Goal: Task Accomplishment & Management: Manage account settings

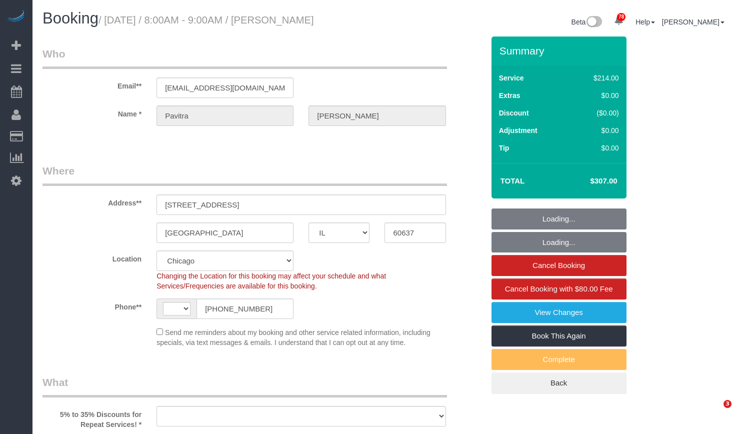
select select "IL"
select select "string:cash"
select select "number:1"
select select "number:67"
select select "number:139"
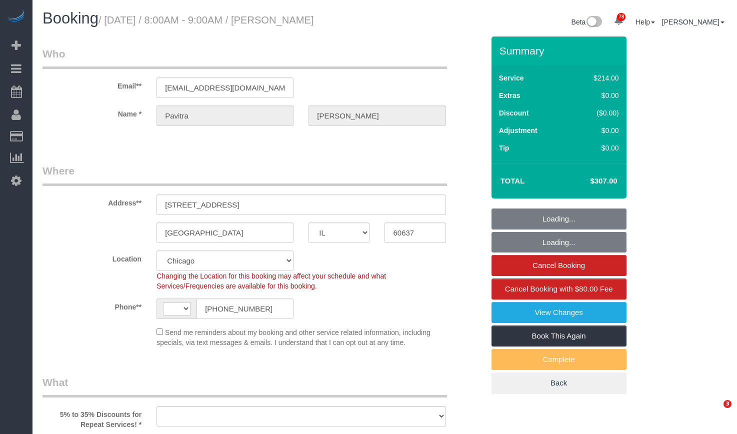
select select "number:106"
select select "string:[GEOGRAPHIC_DATA]"
select select "object:1018"
select select "spot1"
select select "object:1256"
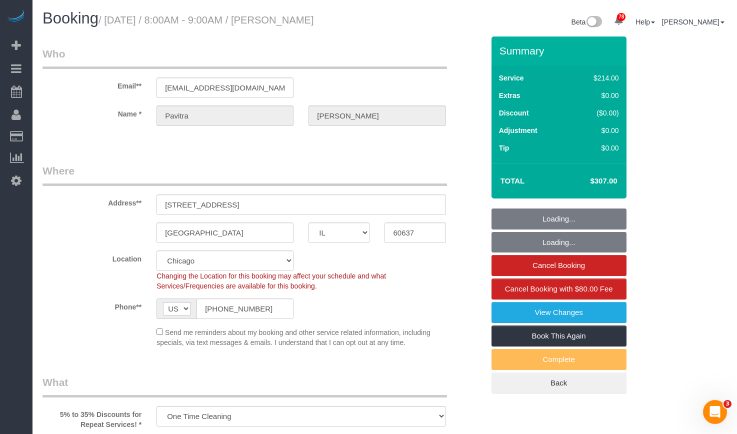
select select "512"
select select "2"
select select "5"
select select "2"
select select "5"
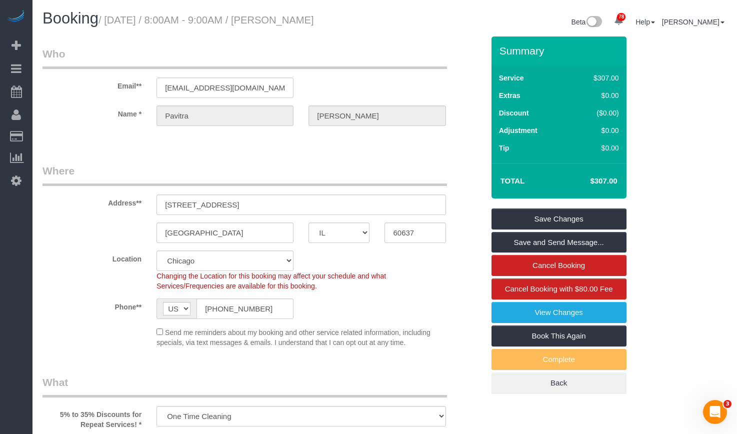
drag, startPoint x: 333, startPoint y: 15, endPoint x: 275, endPoint y: 17, distance: 57.5
click at [275, 17] on div "Booking / [DATE] / 8:00AM - 9:00AM / [PERSON_NAME]" at bounding box center [210, 20] width 350 height 21
copy small "[PERSON_NAME]"
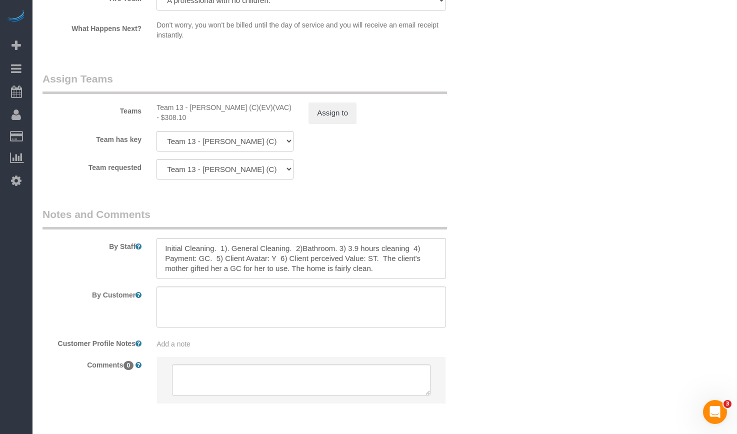
scroll to position [1731, 0]
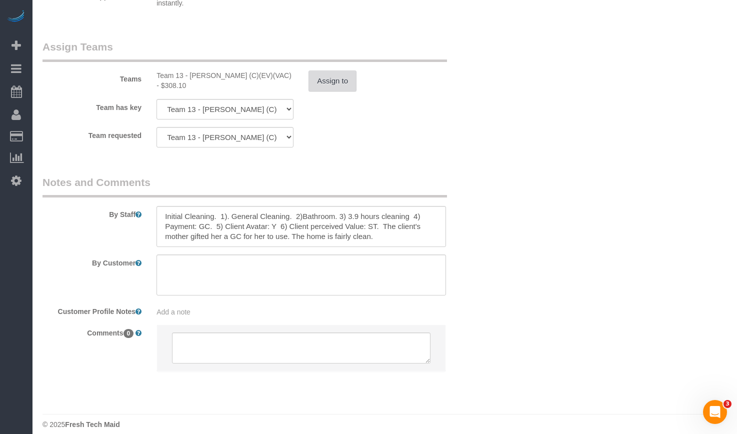
click at [329, 71] on button "Assign to" at bounding box center [332, 80] width 48 height 21
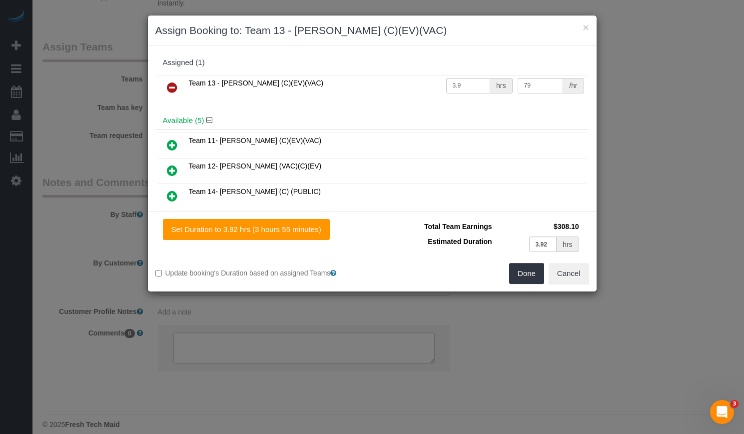
click at [172, 86] on icon at bounding box center [172, 87] width 10 height 12
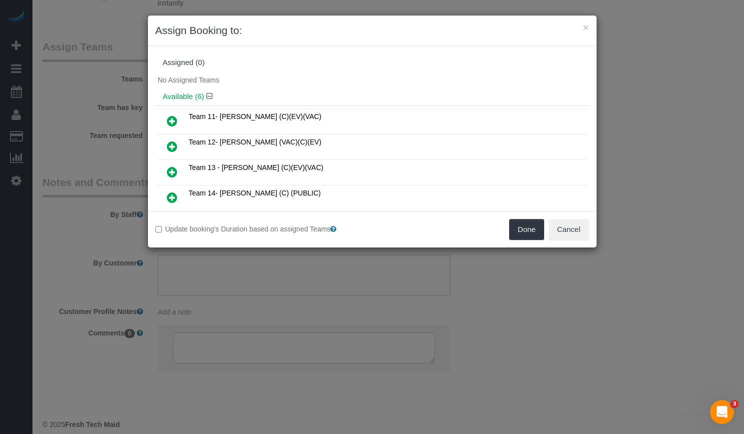
click at [174, 191] on icon at bounding box center [172, 197] width 10 height 12
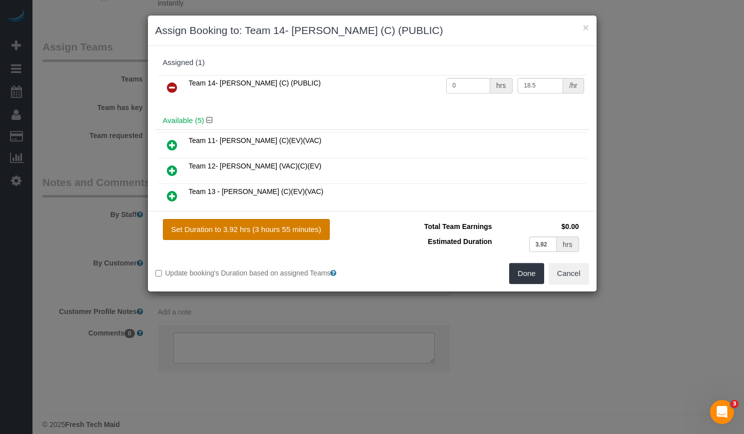
click at [281, 229] on button "Set Duration to 3.92 hrs (3 hours 55 minutes)" at bounding box center [246, 229] width 167 height 21
type input "3.92"
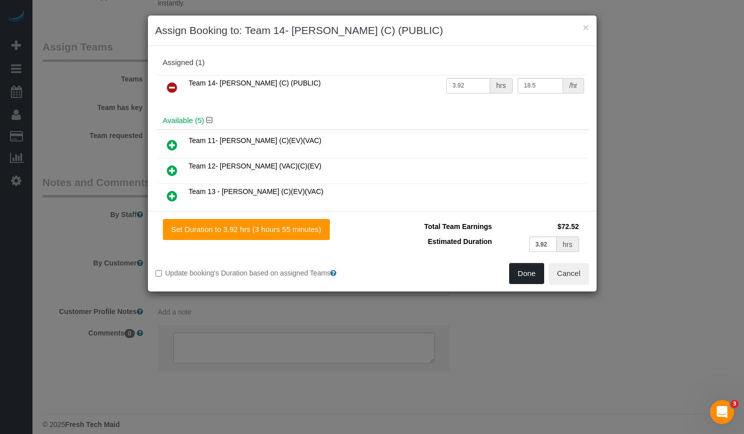
click at [520, 277] on button "Done" at bounding box center [526, 273] width 35 height 21
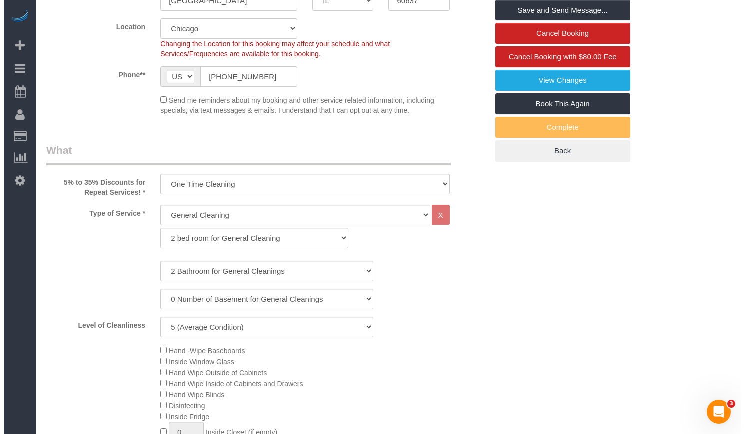
scroll to position [0, 0]
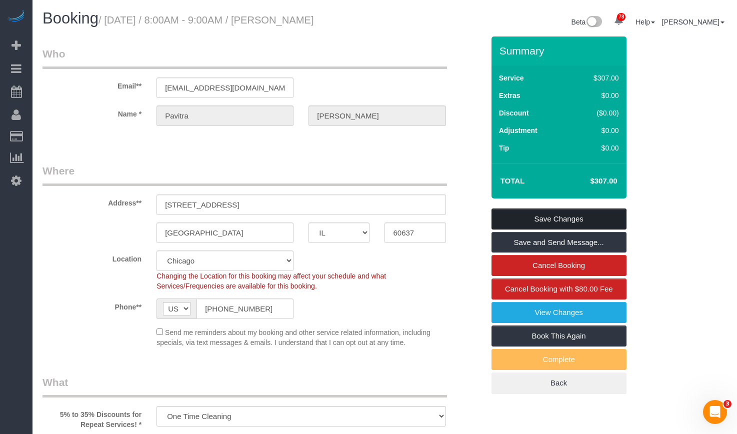
click at [619, 217] on link "Save Changes" at bounding box center [558, 218] width 135 height 21
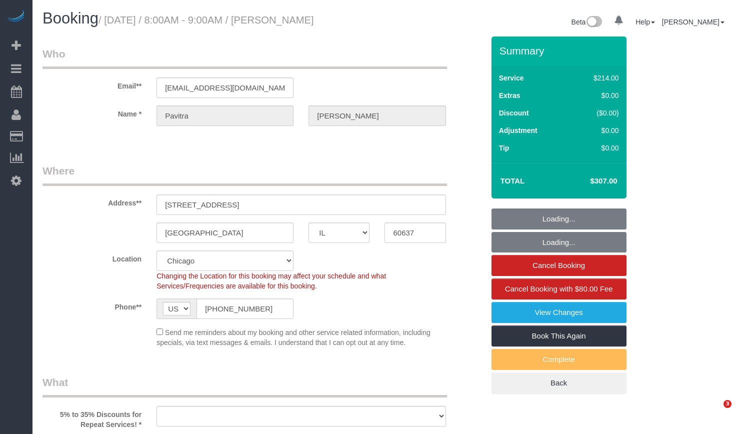
select select "IL"
select select "string:cash"
select select "object:794"
select select "number:1"
select select "number:67"
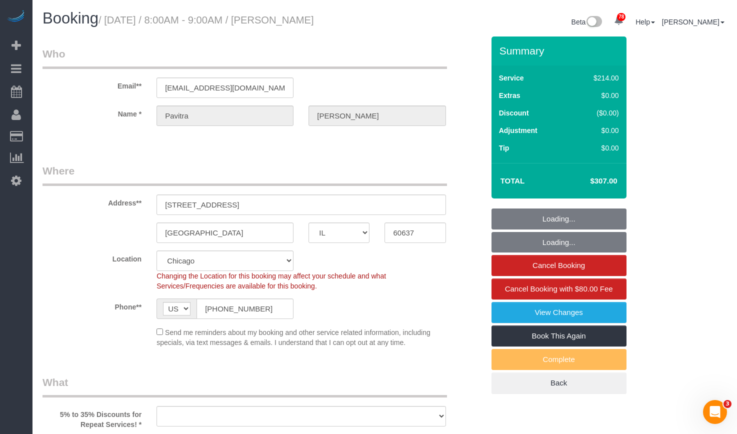
select select "number:139"
select select "number:106"
select select "object:1256"
select select "512"
select select "2"
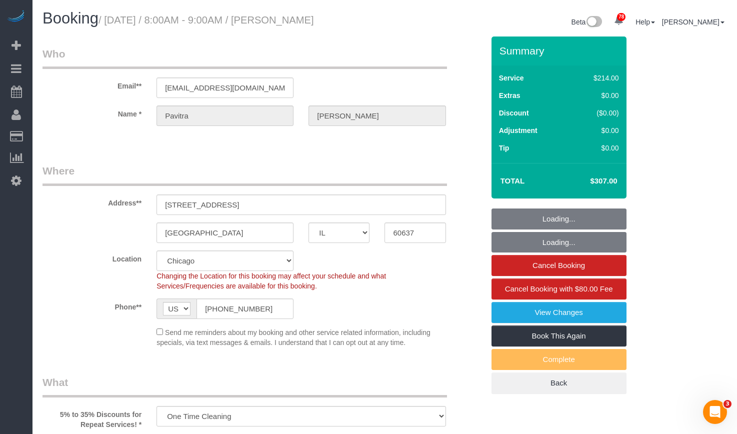
select select "5"
select select "spot1"
select select "2"
select select "5"
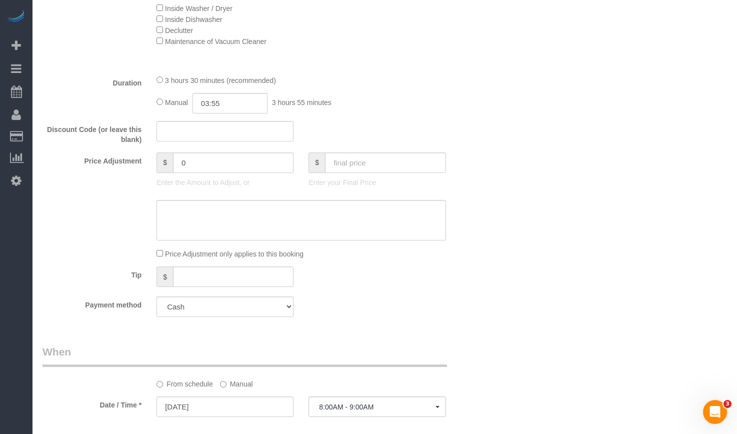
scroll to position [799, 0]
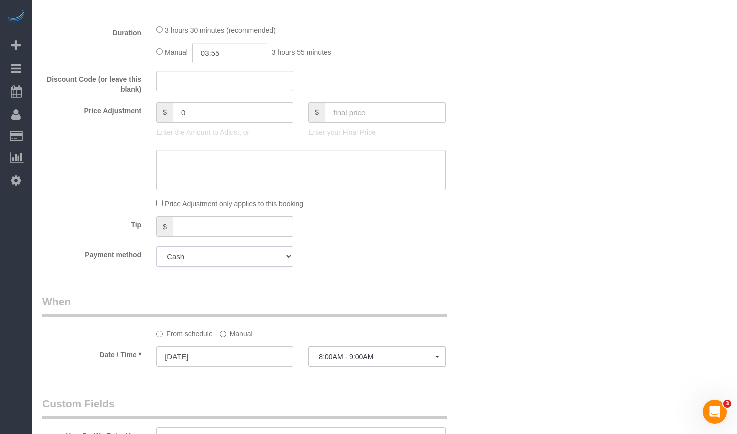
click at [248, 256] on select "Mastercard - 0967 - 11/2026 Visa - 3593 - 10/2028 (Default) Add Credit Card ───…" at bounding box center [224, 256] width 137 height 20
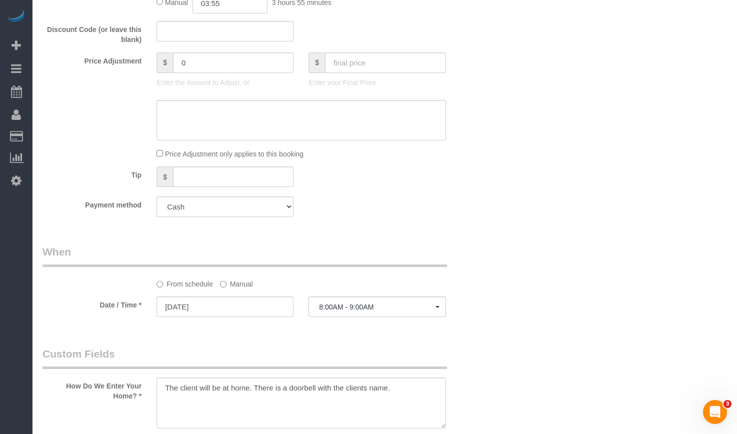
scroll to position [899, 0]
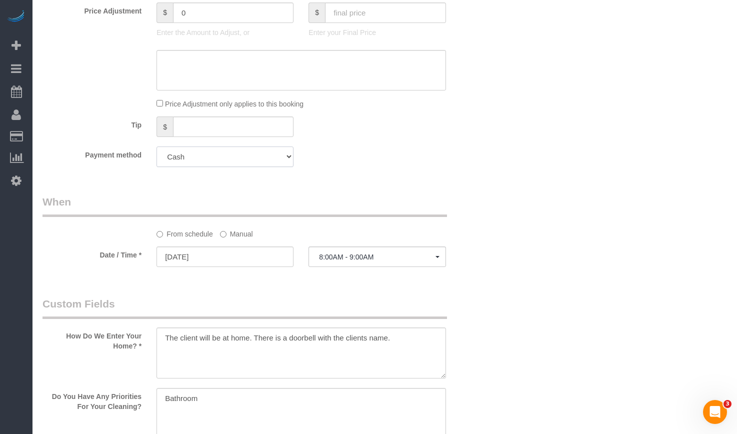
click at [235, 160] on select "Mastercard - 0967 - 11/2026 Visa - 3593 - 10/2028 (Default) Add Credit Card ───…" at bounding box center [224, 156] width 137 height 20
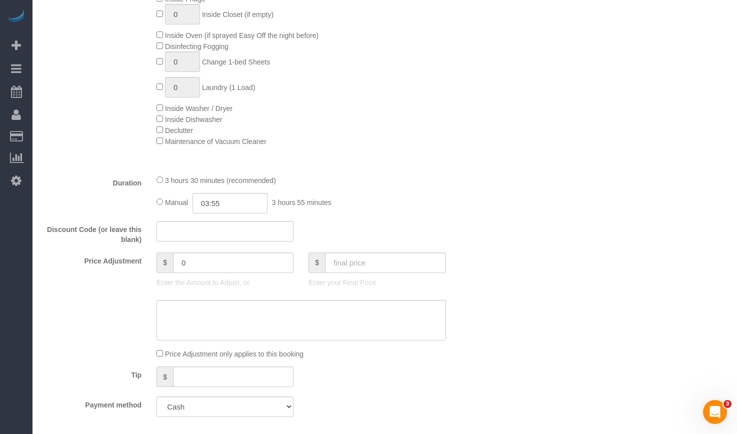
scroll to position [750, 0]
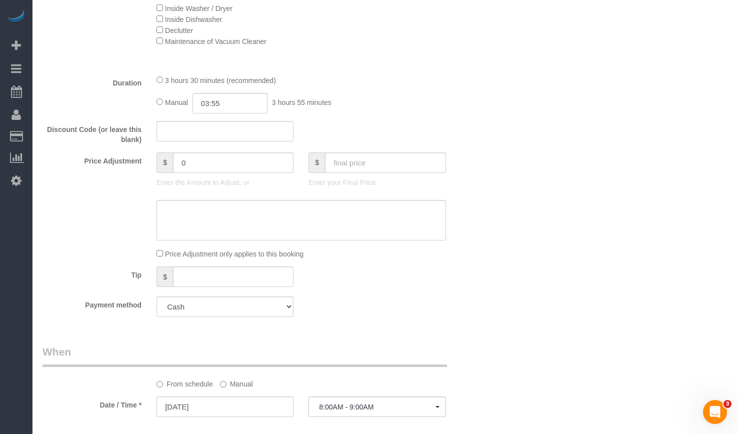
drag, startPoint x: 230, startPoint y: 291, endPoint x: 230, endPoint y: 302, distance: 11.5
click at [230, 302] on select "Mastercard - 0967 - 11/2026 Visa - 3593 - 10/2028 (Default) Add Credit Card ───…" at bounding box center [224, 306] width 137 height 20
click at [630, 266] on div "Who Email** [EMAIL_ADDRESS][DOMAIN_NAME] Name * [GEOGRAPHIC_DATA][PERSON_NAME][…" at bounding box center [384, 338] width 684 height 2103
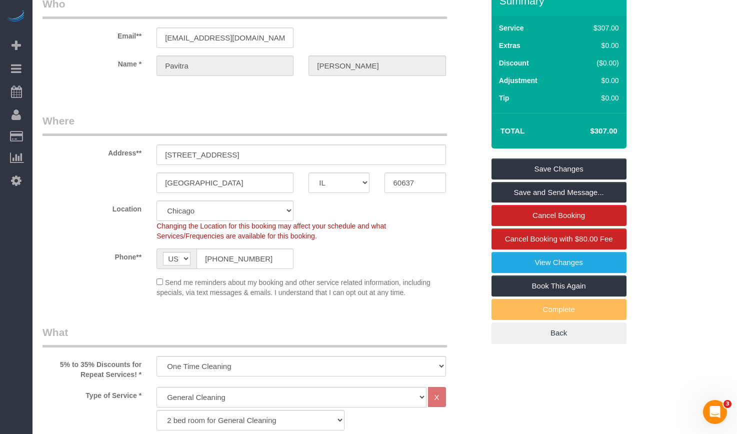
scroll to position [0, 0]
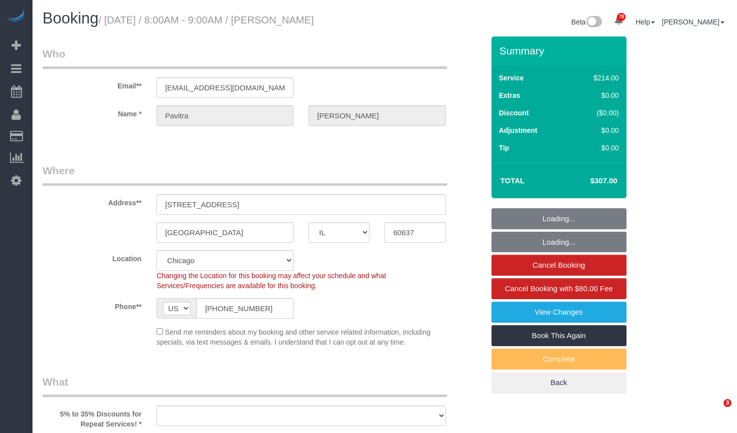
select select "IL"
select select "string:cash"
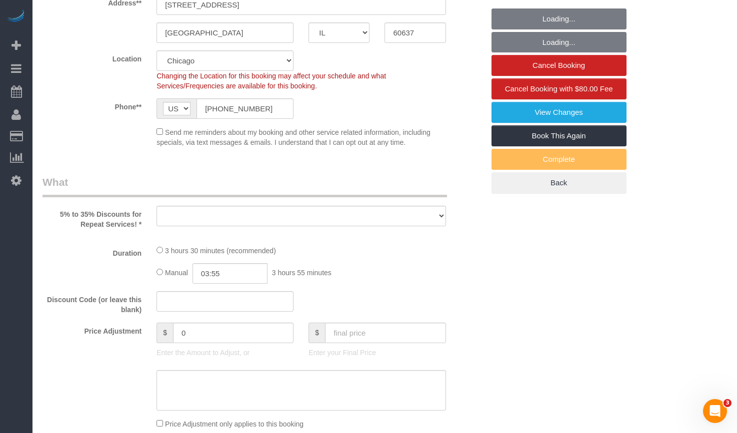
select select "512"
select select "2"
select select "5"
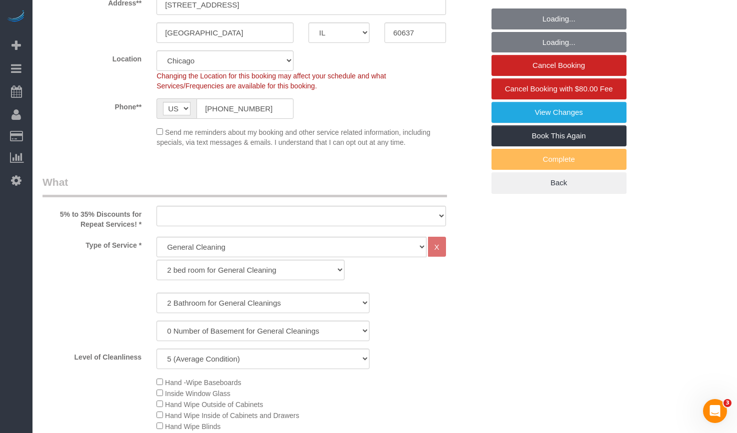
select select "object:939"
select select "number:1"
select select "number:67"
select select "number:139"
select select "number:106"
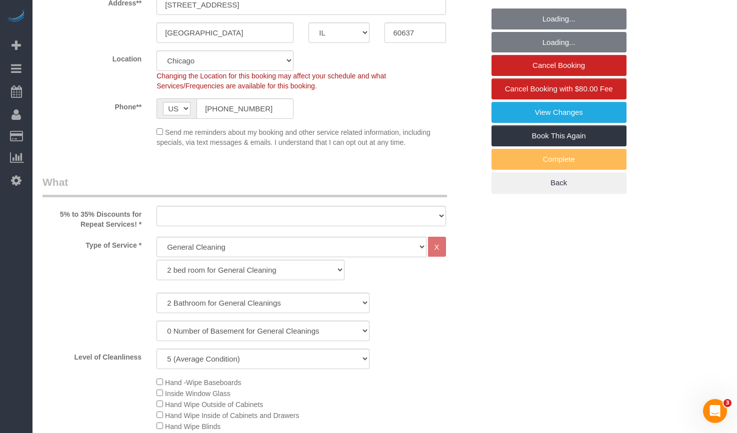
select select "2"
select select "5"
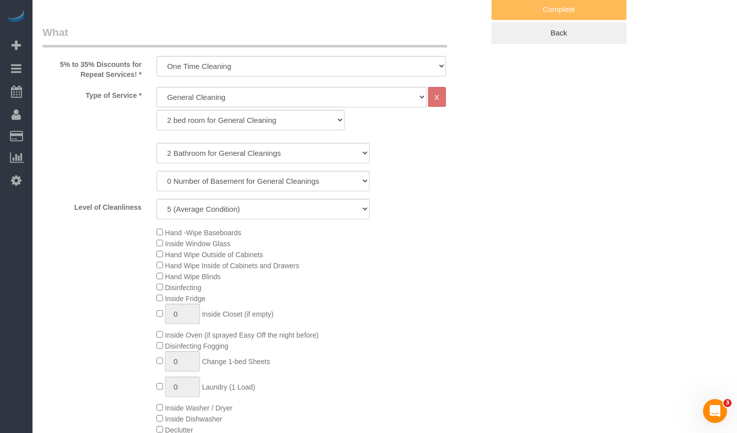
select select "object:1327"
select select "spot1"
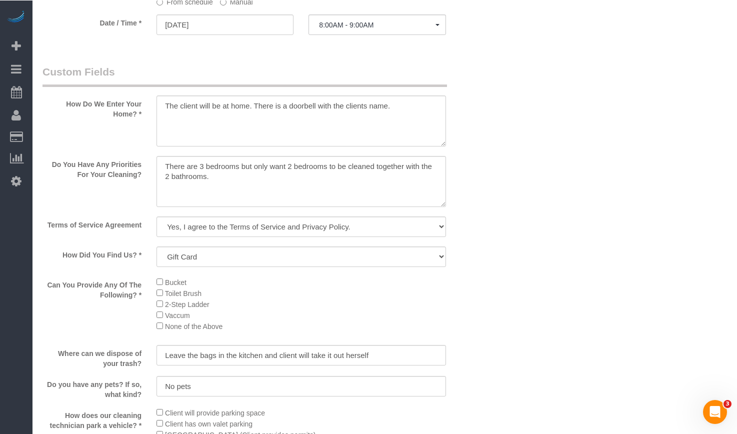
scroll to position [1082, 0]
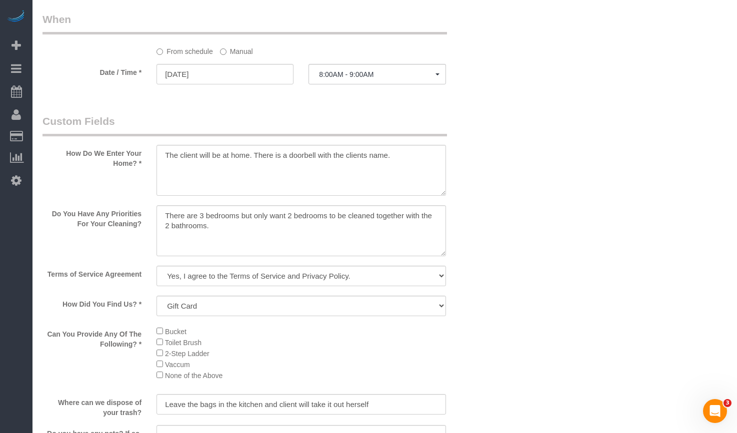
click at [559, 112] on div "Who Email** [EMAIL_ADDRESS][DOMAIN_NAME] Name * [GEOGRAPHIC_DATA][PERSON_NAME][…" at bounding box center [384, 6] width 684 height 2103
click at [237, 238] on textarea at bounding box center [300, 230] width 289 height 51
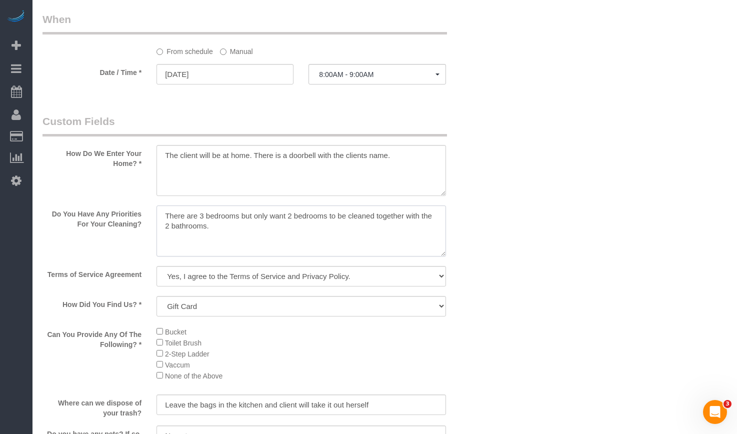
click at [283, 228] on textarea at bounding box center [300, 230] width 289 height 51
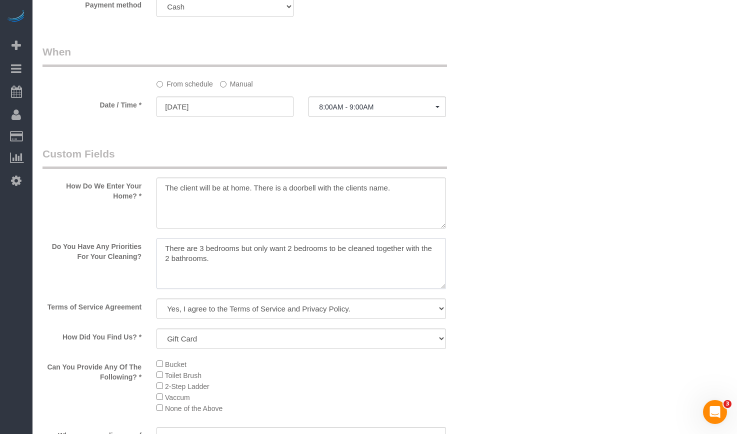
scroll to position [1099, 0]
